Goal: Check status: Check status

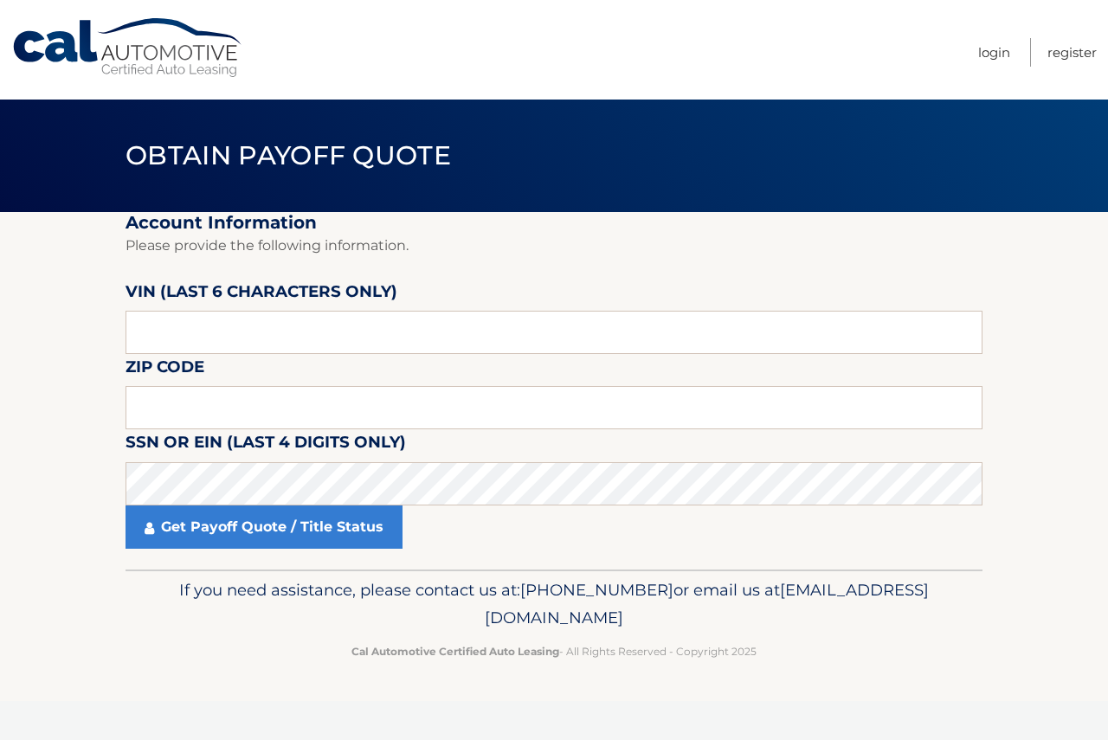
click at [363, 331] on input "text" at bounding box center [553, 332] width 857 height 43
click at [269, 325] on input "text" at bounding box center [553, 332] width 857 height 43
click at [191, 339] on input "text" at bounding box center [553, 332] width 857 height 43
paste input "NL0422"
click at [190, 407] on input "text" at bounding box center [553, 407] width 857 height 43
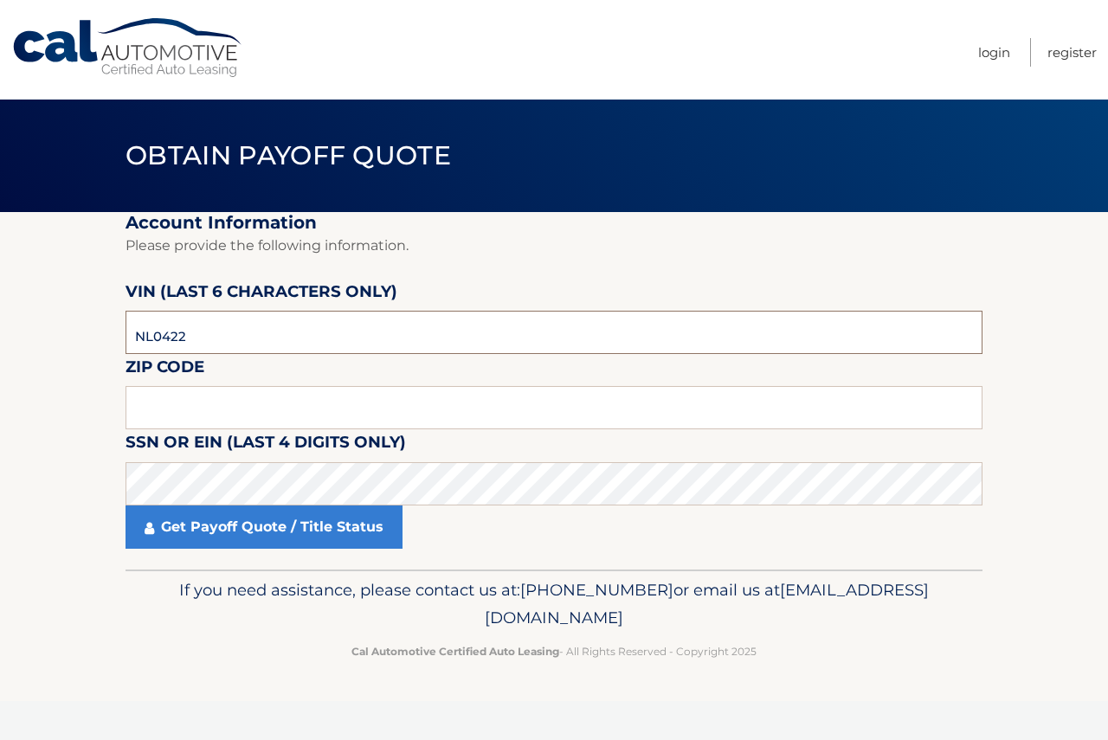
click at [248, 339] on input "NL0422" at bounding box center [553, 332] width 857 height 43
paste input "042280"
type input "042280"
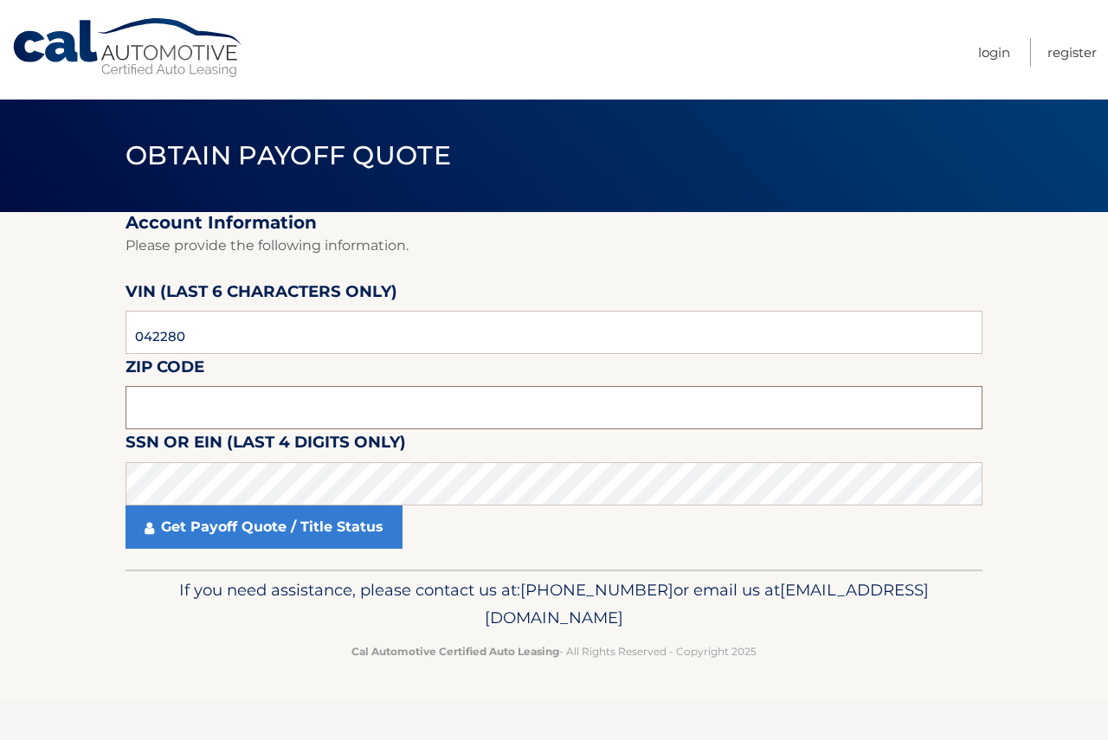
click at [251, 403] on input "text" at bounding box center [553, 407] width 857 height 43
type input "10901"
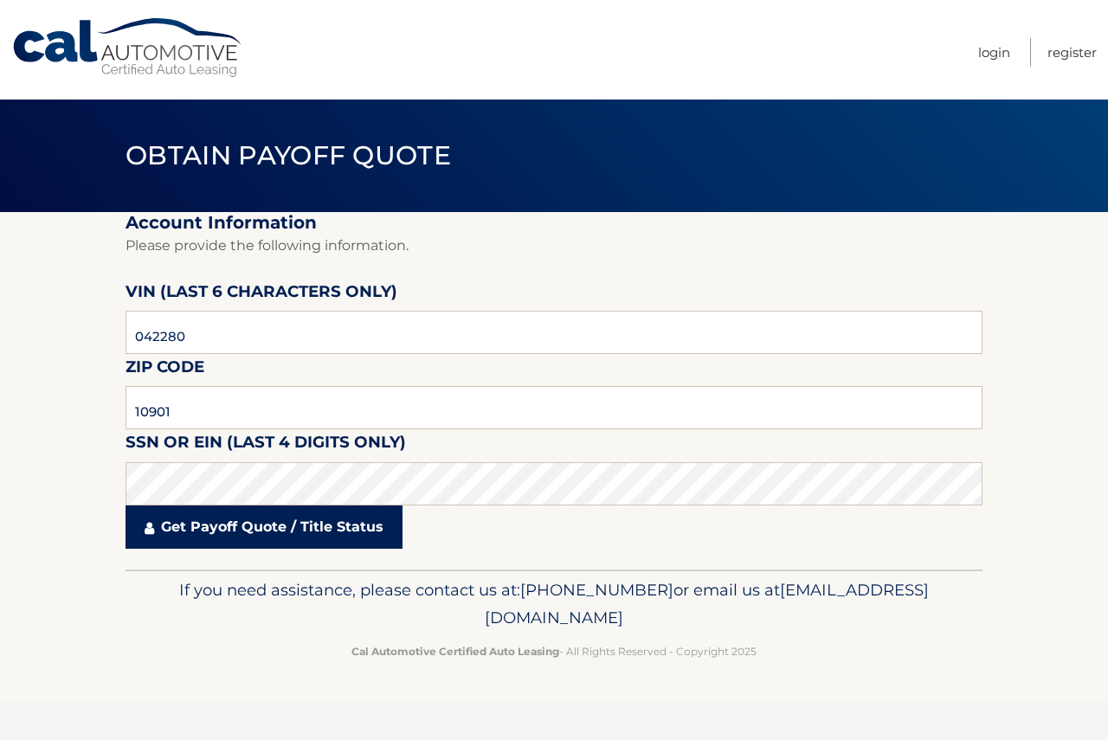
click at [281, 536] on link "Get Payoff Quote / Title Status" at bounding box center [263, 526] width 277 height 43
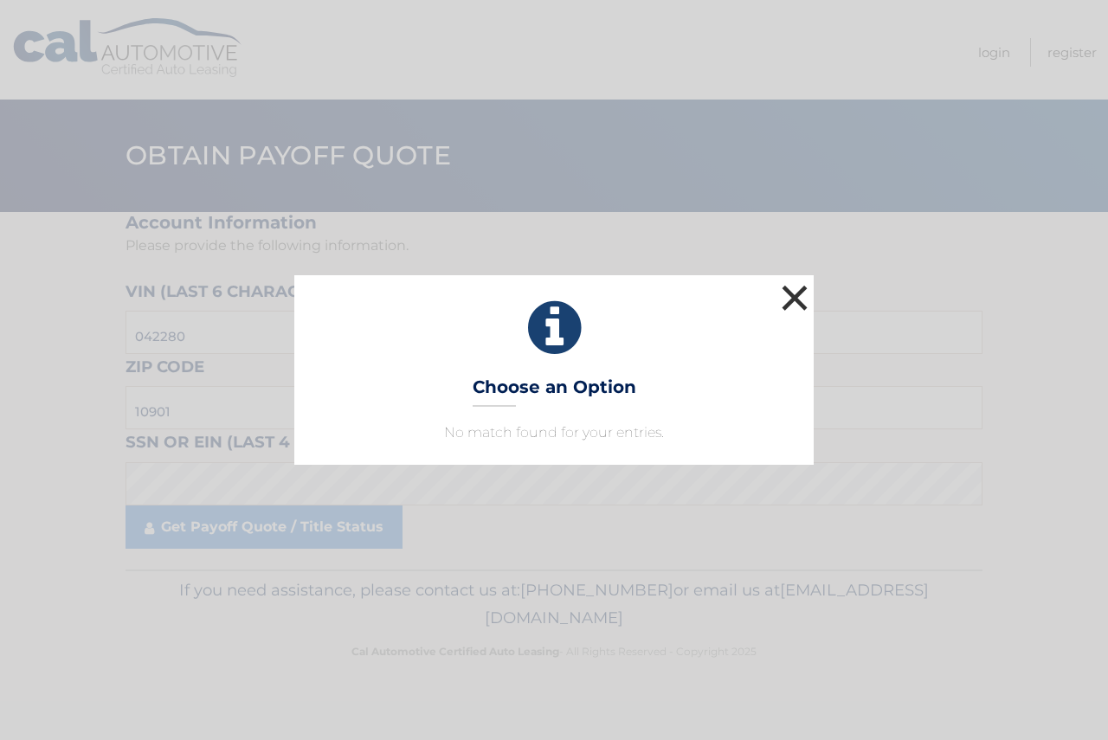
click at [801, 293] on button "×" at bounding box center [794, 297] width 35 height 35
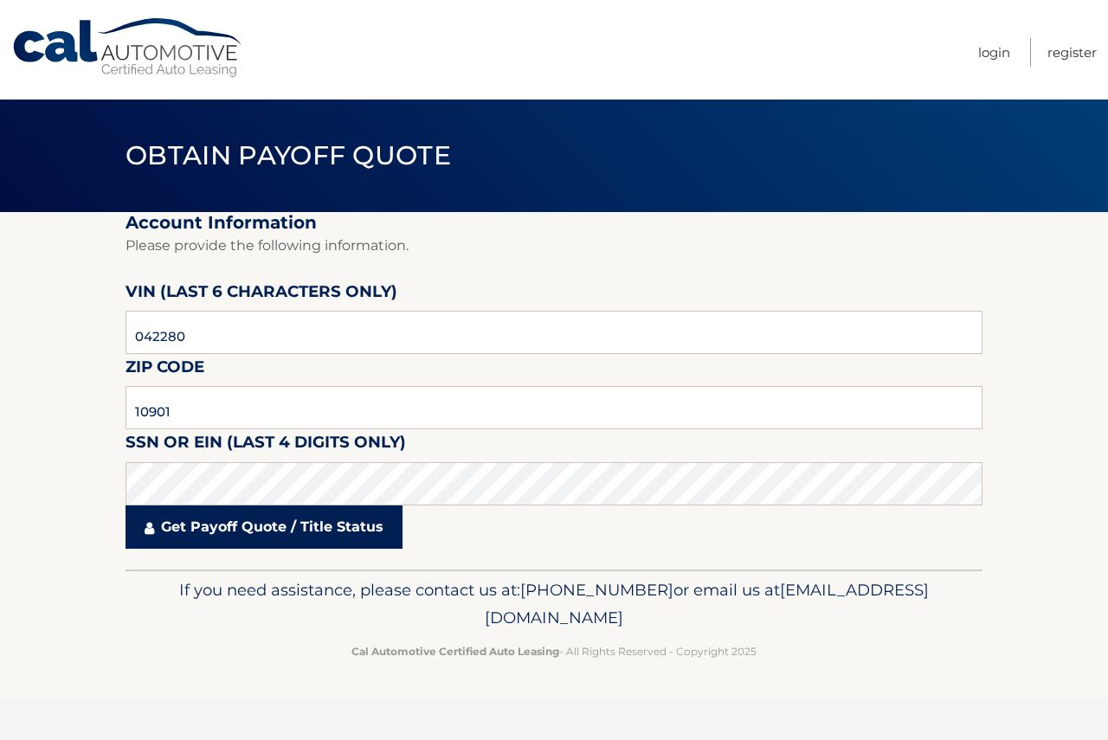
click at [234, 535] on link "Get Payoff Quote / Title Status" at bounding box center [263, 526] width 277 height 43
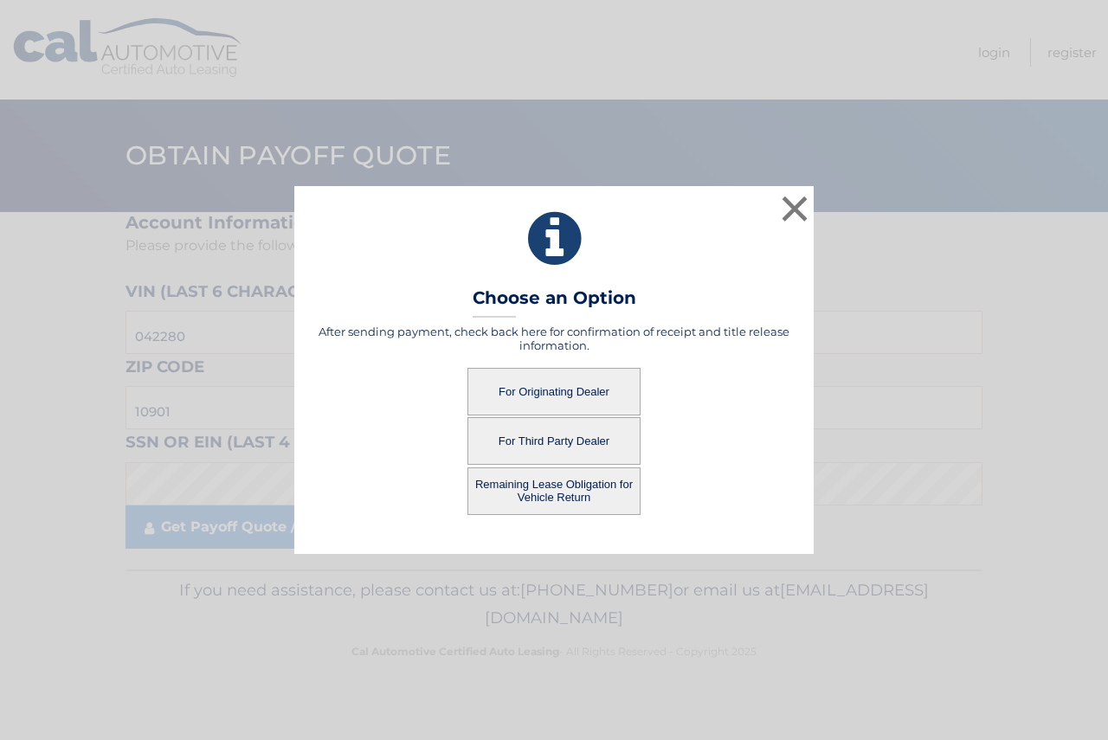
click at [541, 396] on button "For Originating Dealer" at bounding box center [553, 392] width 173 height 48
click at [534, 385] on button "For Originating Dealer" at bounding box center [553, 392] width 173 height 48
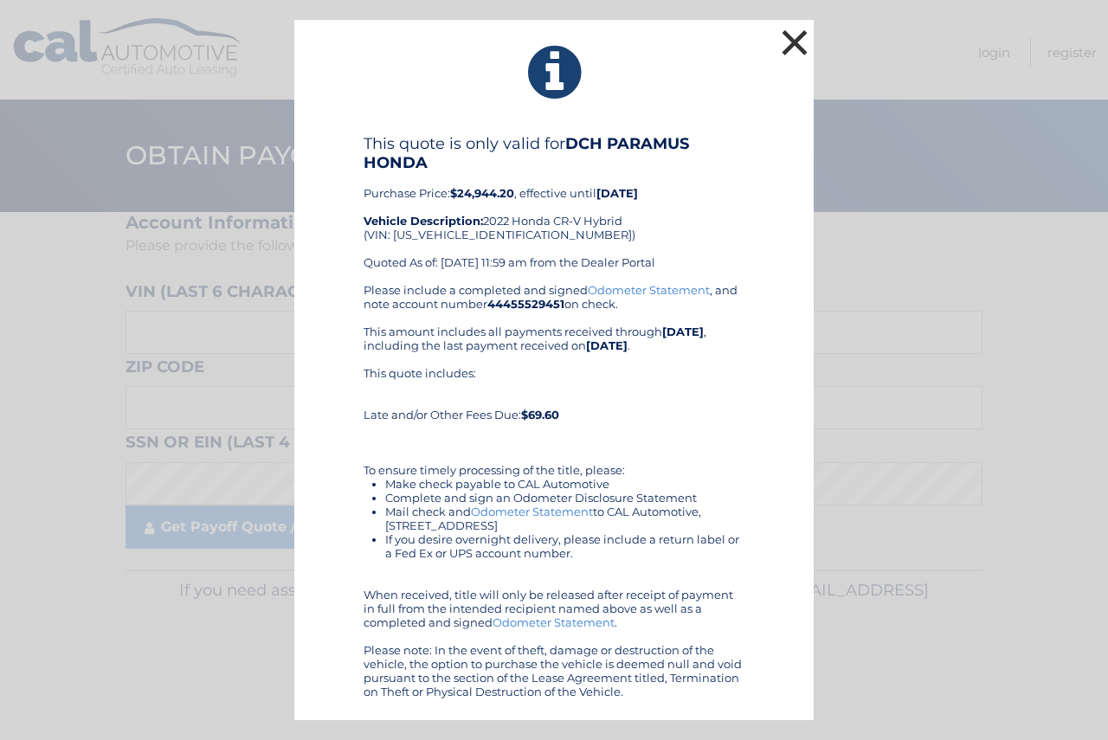
click at [796, 39] on button "×" at bounding box center [794, 42] width 35 height 35
